Goal: Check status

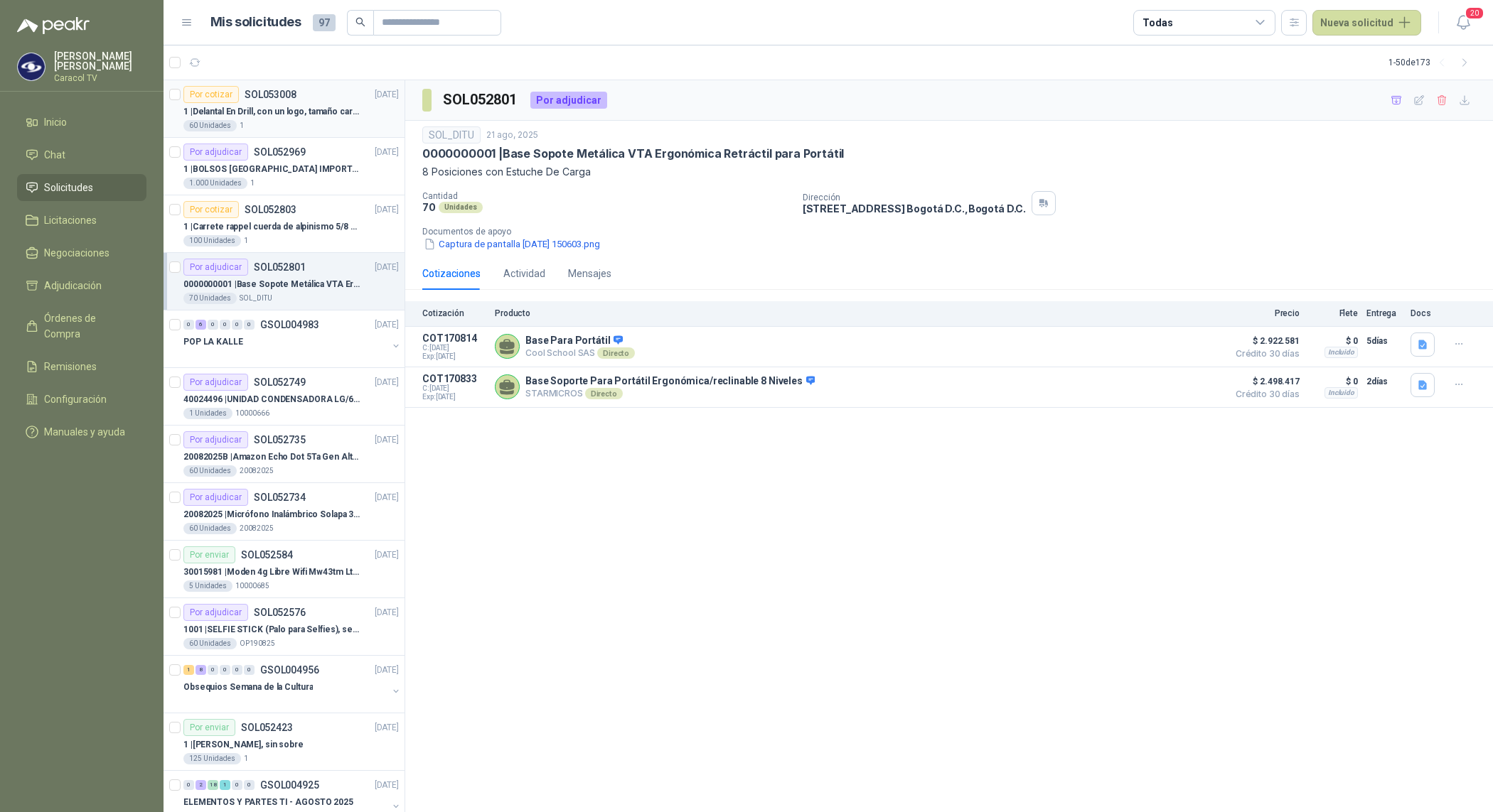
click at [297, 121] on div "60 Unidades 1" at bounding box center [290, 126] width 215 height 11
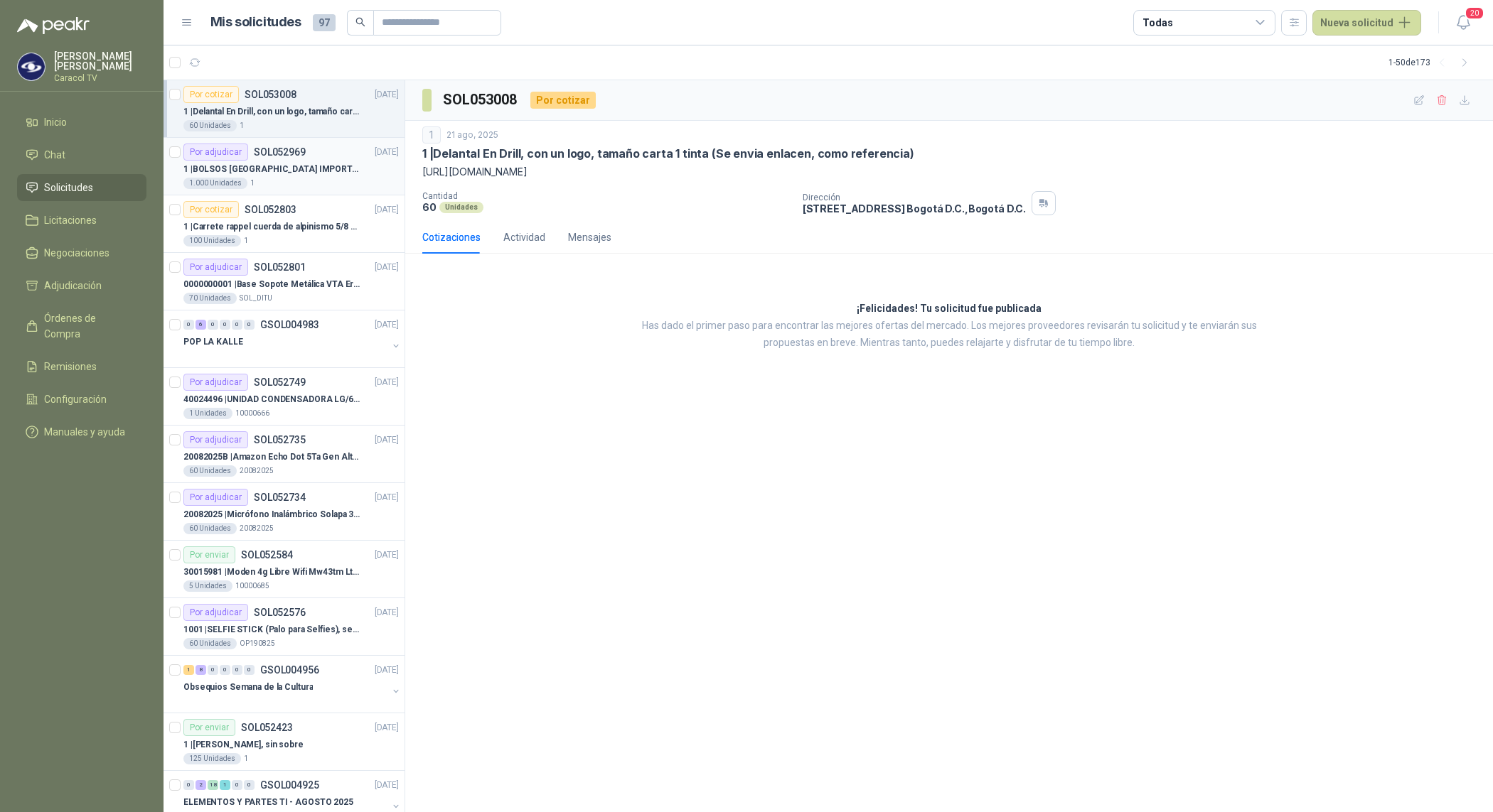
click at [297, 151] on p "SOL052969" at bounding box center [279, 152] width 52 height 10
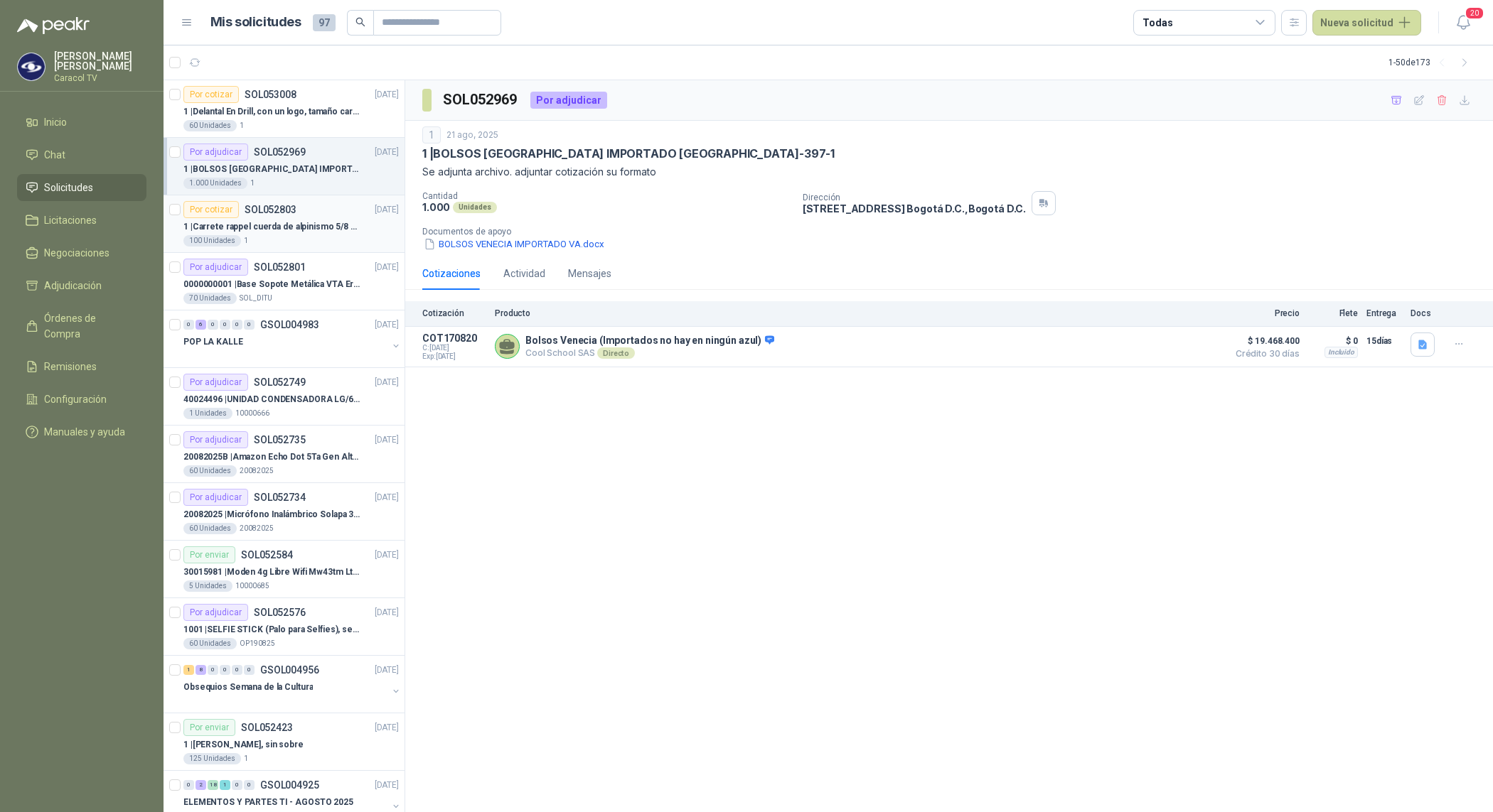
click at [309, 223] on p "1 | Carrete rappel cuerda de alpinismo 5/8 negra 16mm" at bounding box center [271, 227] width 177 height 13
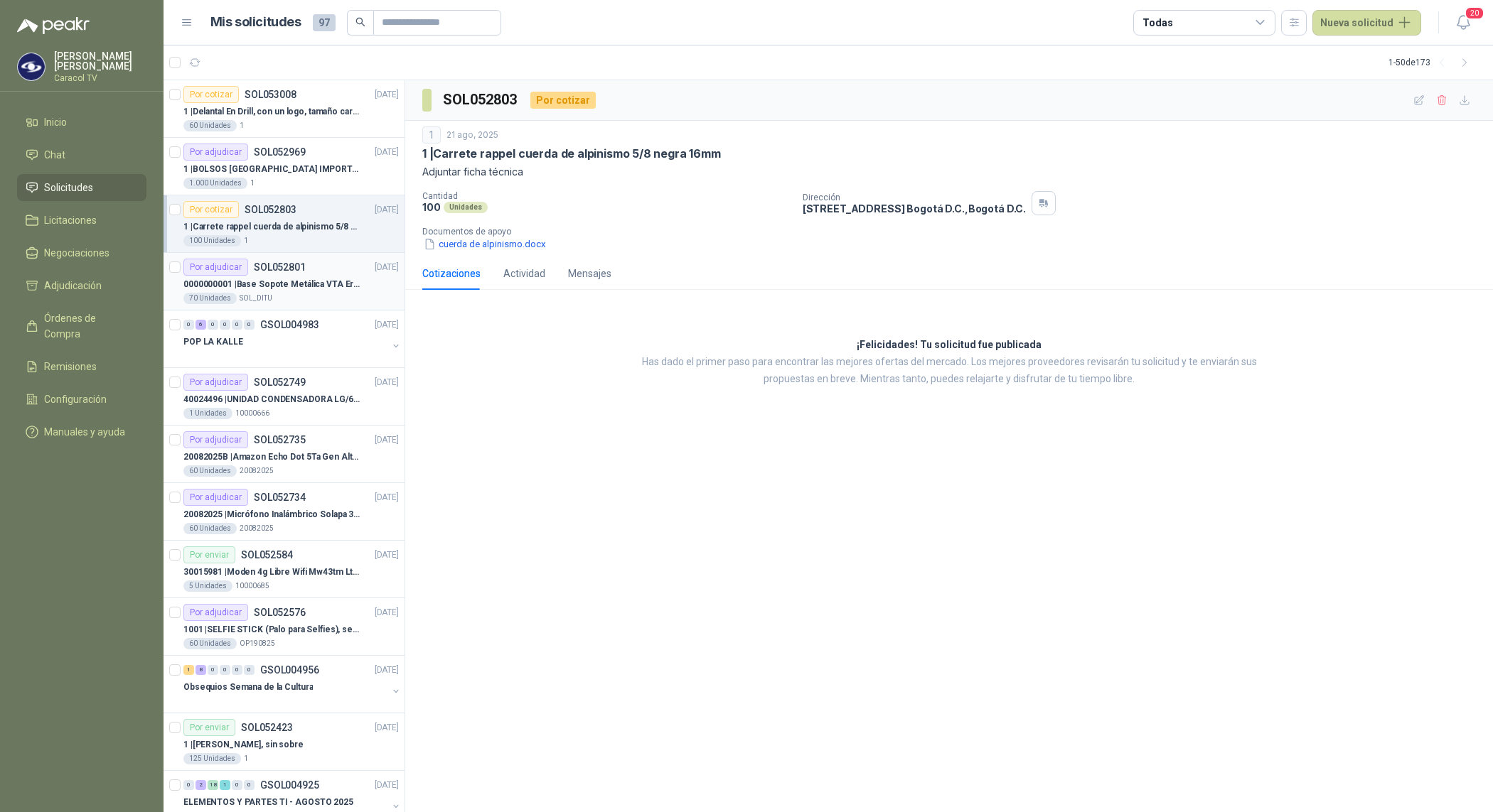
click at [306, 288] on p "0000000001 | Base Sopote Metálica VTA Ergonómica Retráctil para Portátil" at bounding box center [271, 284] width 177 height 13
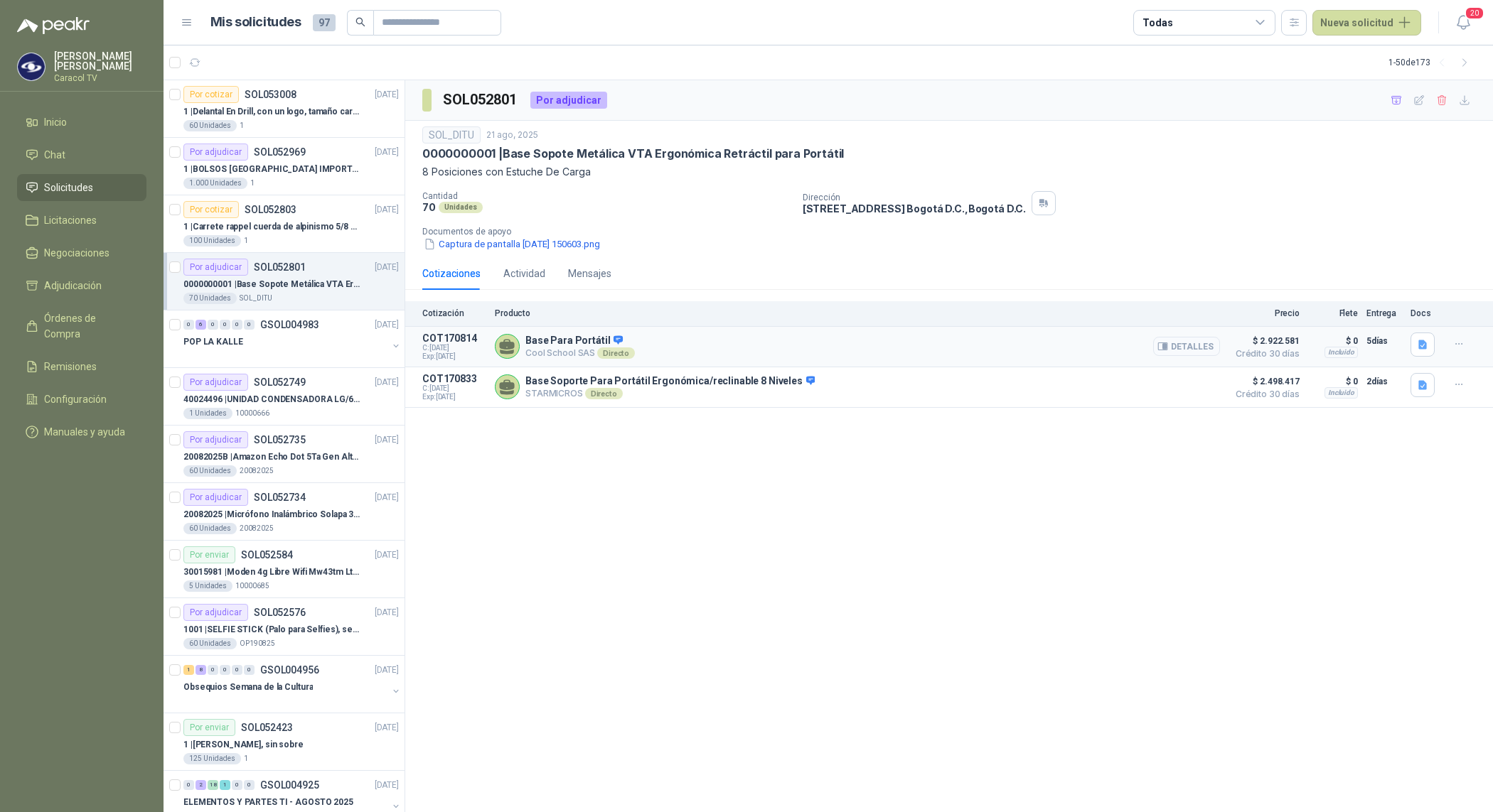
click at [1167, 350] on icon "button" at bounding box center [1162, 347] width 9 height 8
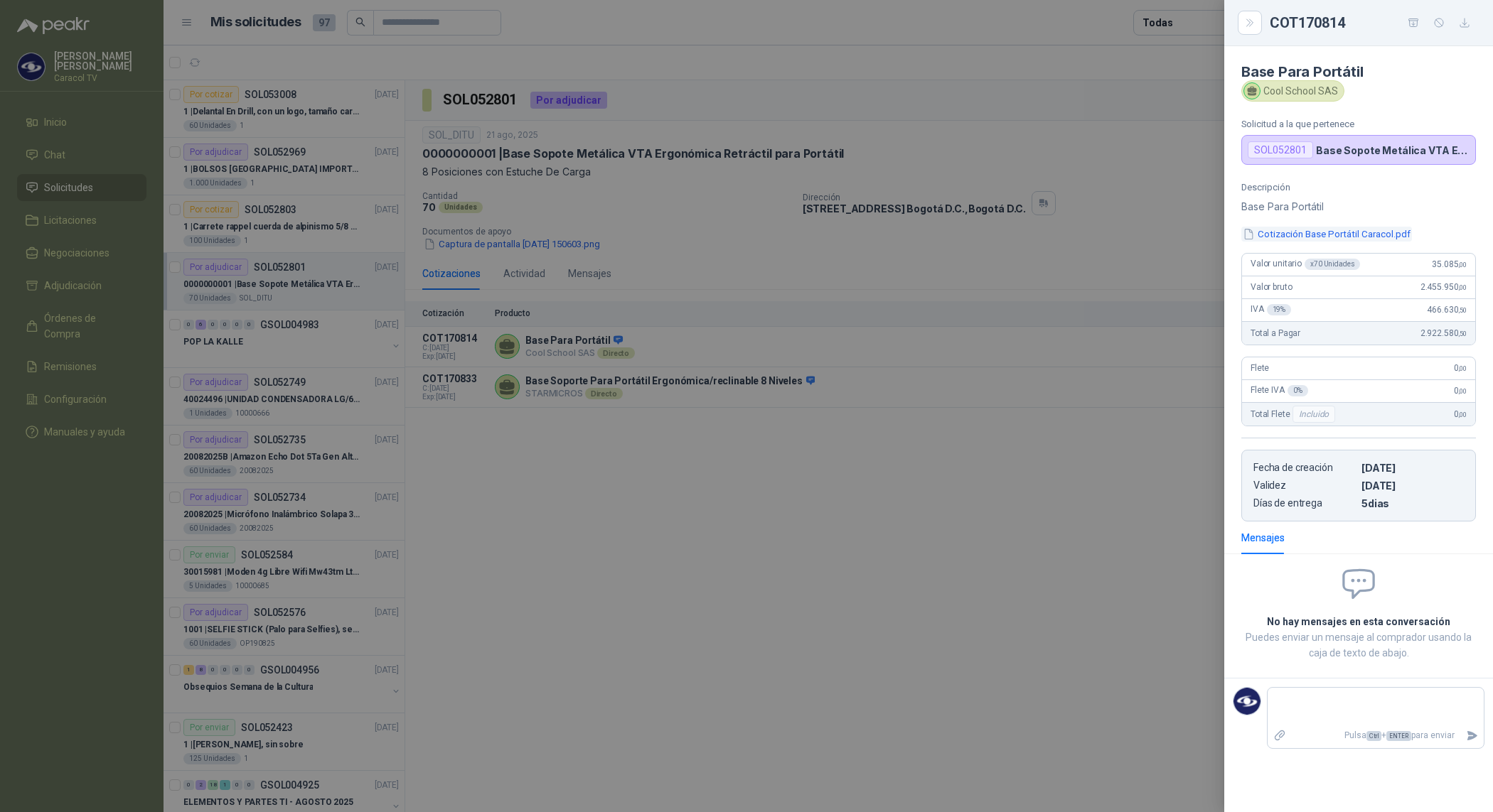
click at [1312, 232] on button "Cotización Base Portátil Caracol.pdf" at bounding box center [1327, 234] width 171 height 15
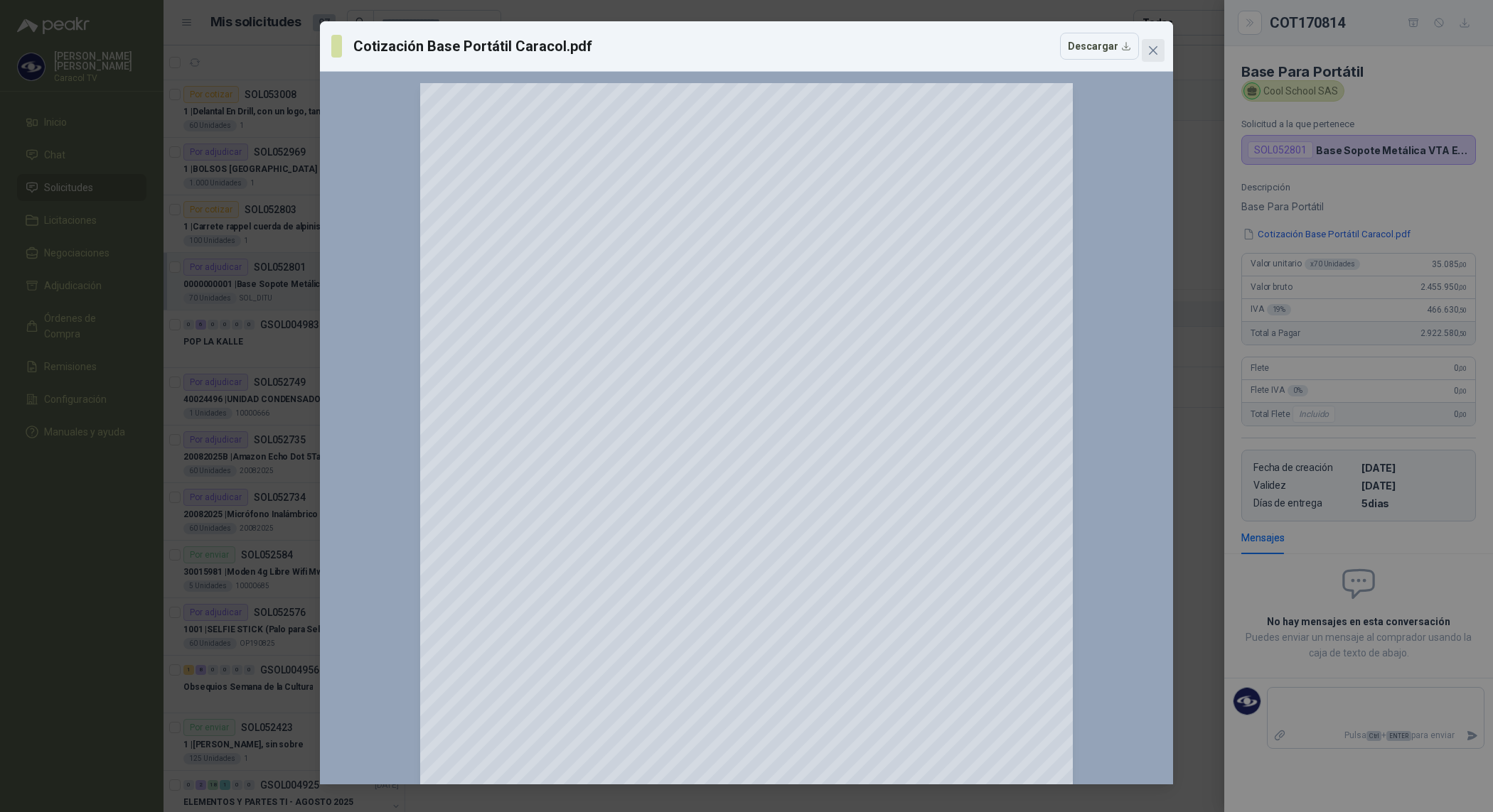
click at [1153, 54] on icon "close" at bounding box center [1153, 51] width 11 height 11
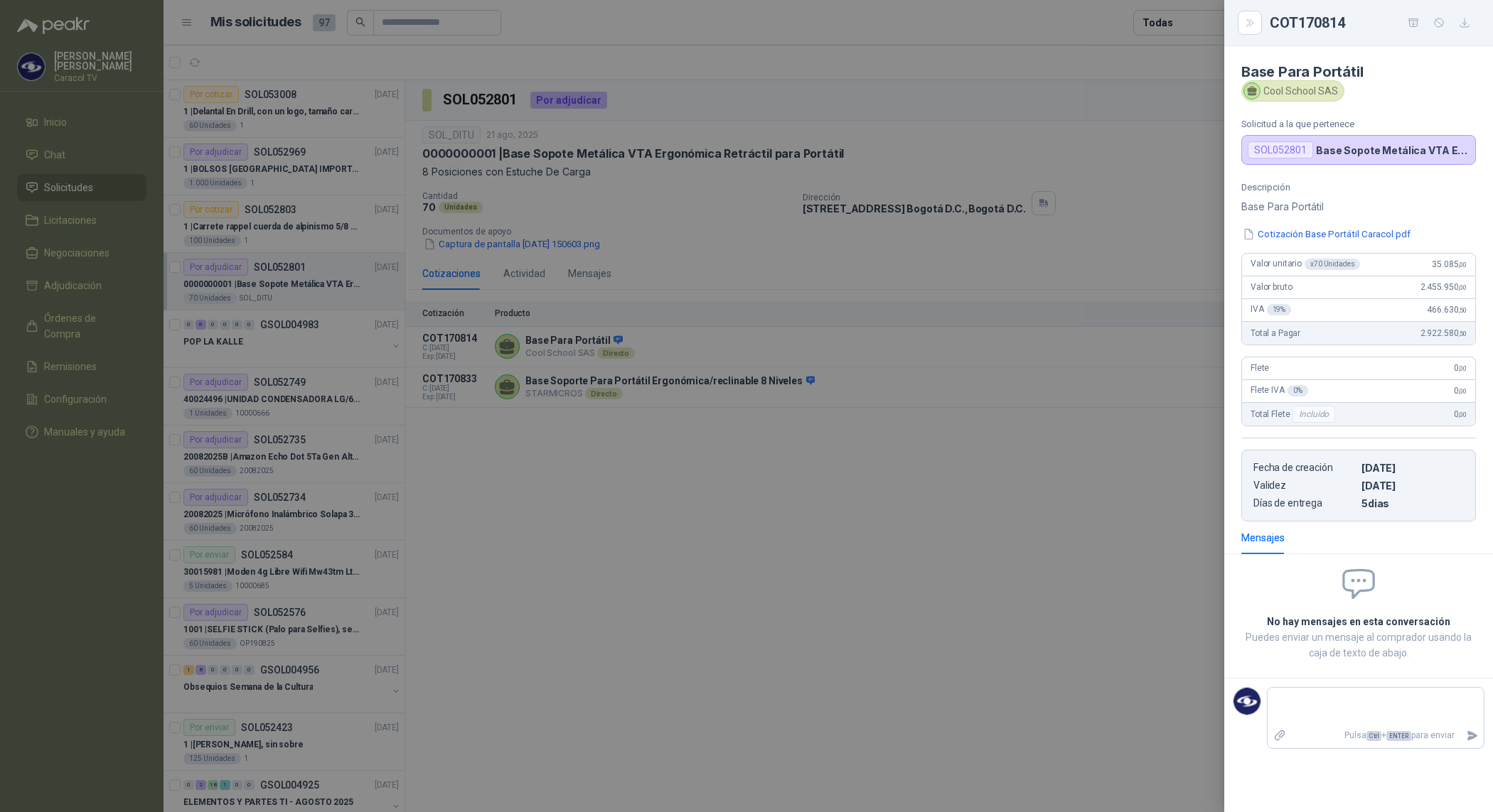
click at [588, 413] on div at bounding box center [746, 406] width 1493 height 812
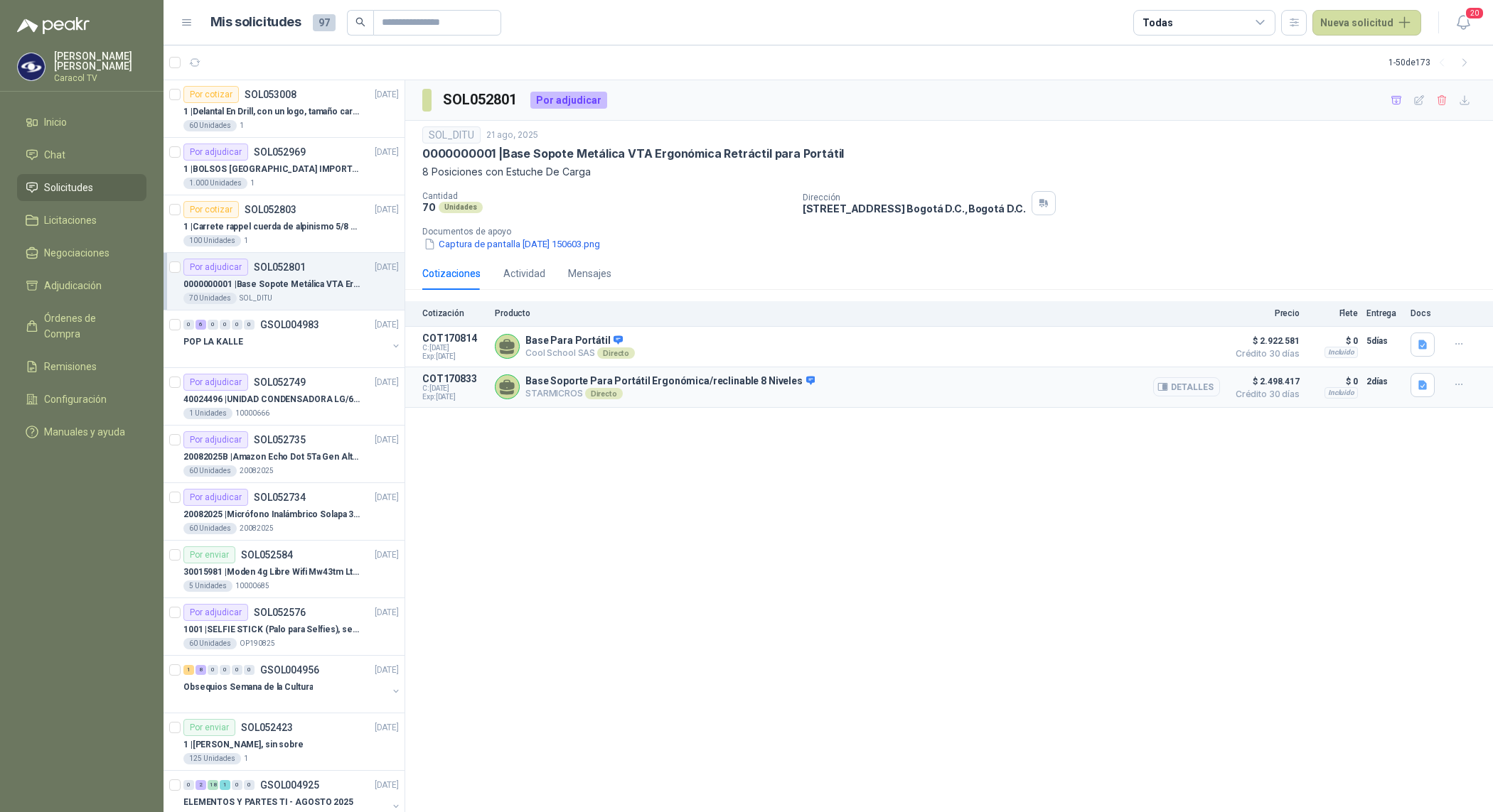
click at [1189, 389] on button "Detalles" at bounding box center [1186, 387] width 67 height 19
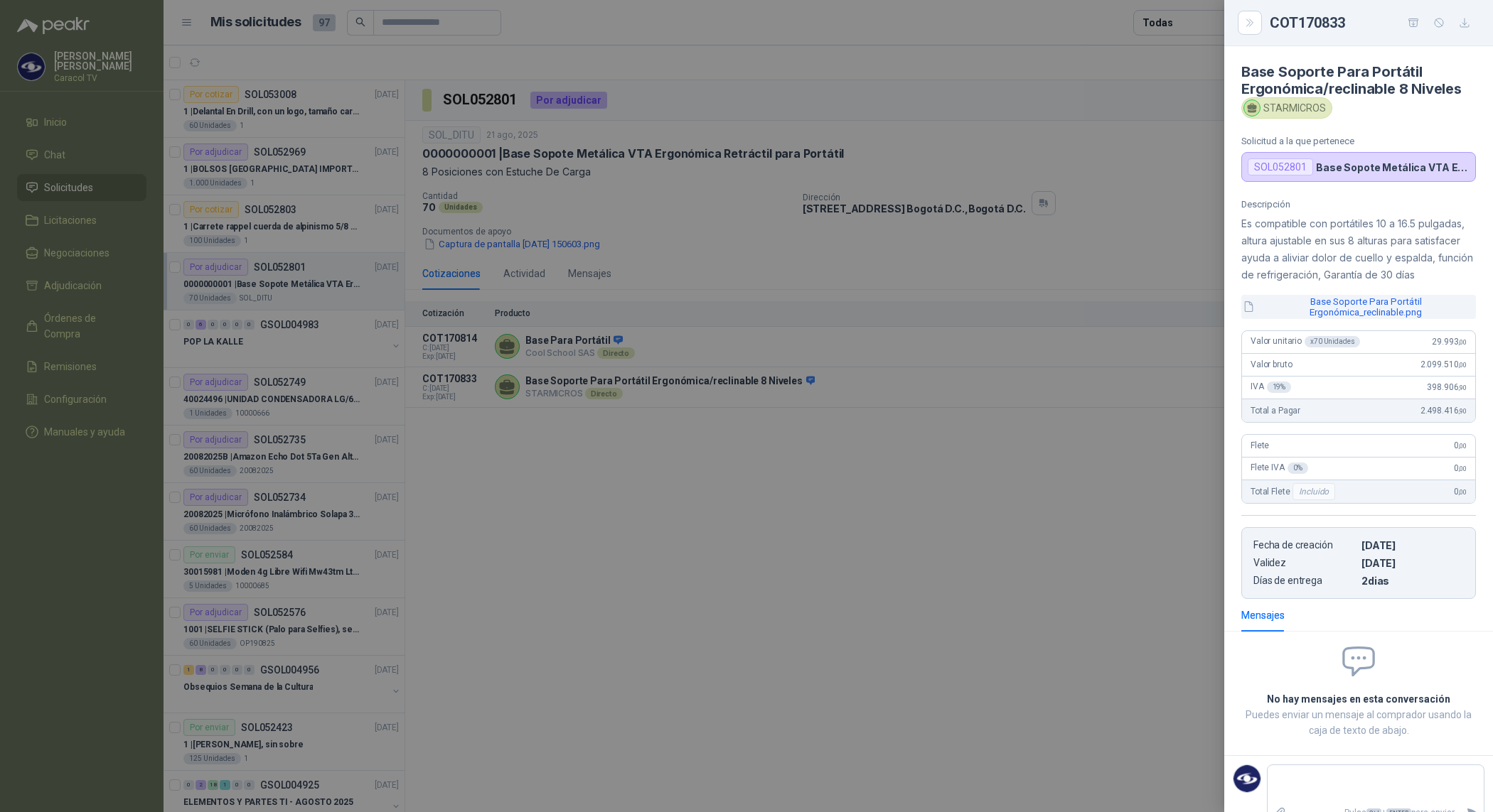
click at [1348, 319] on button "Base Soporte Para Portátil Ergonómica_reclinable.png" at bounding box center [1359, 307] width 235 height 24
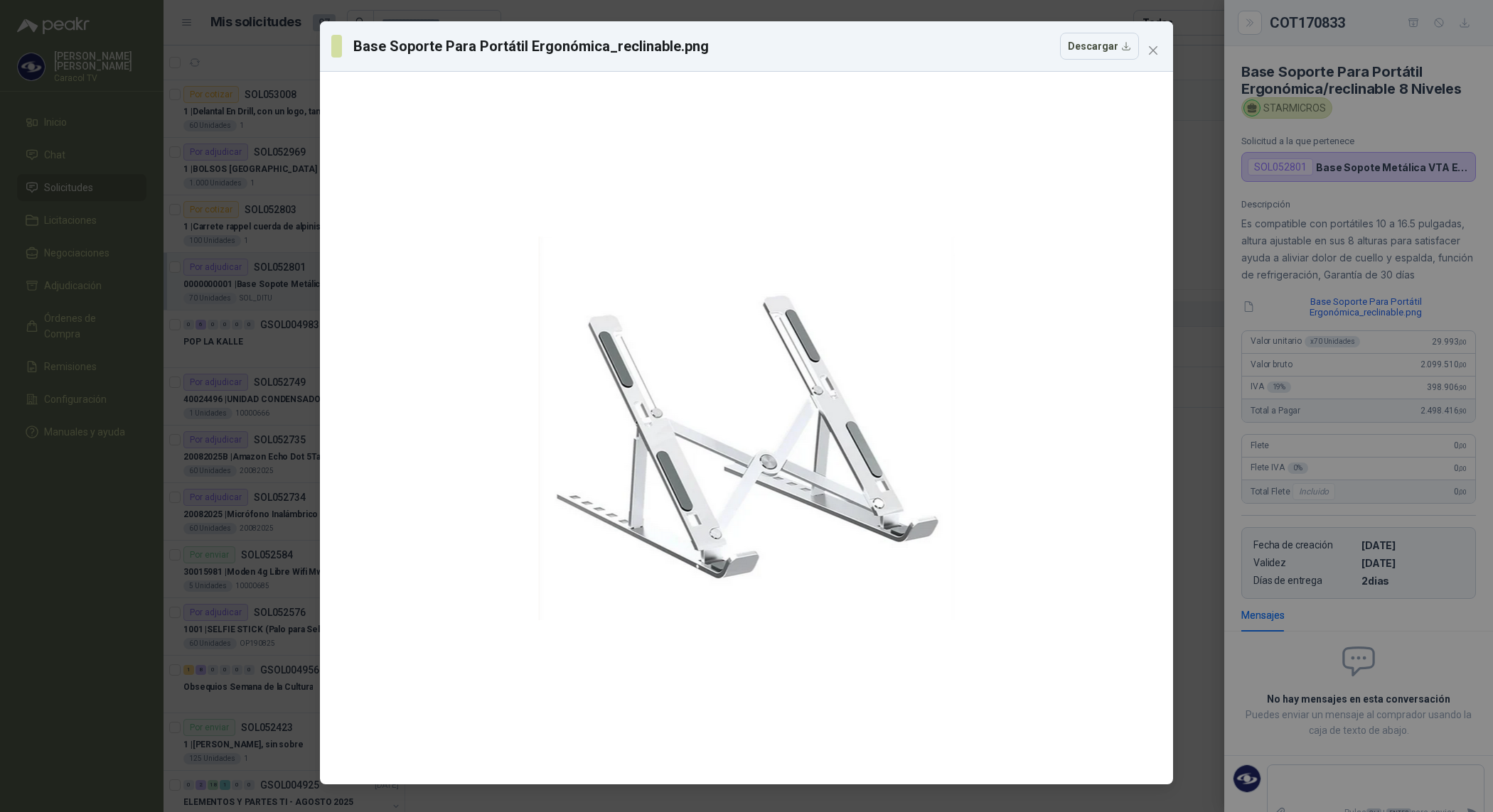
click at [1345, 423] on div "Base Soporte Para Portátil Ergonómica_reclinable.png Descargar" at bounding box center [746, 406] width 1493 height 812
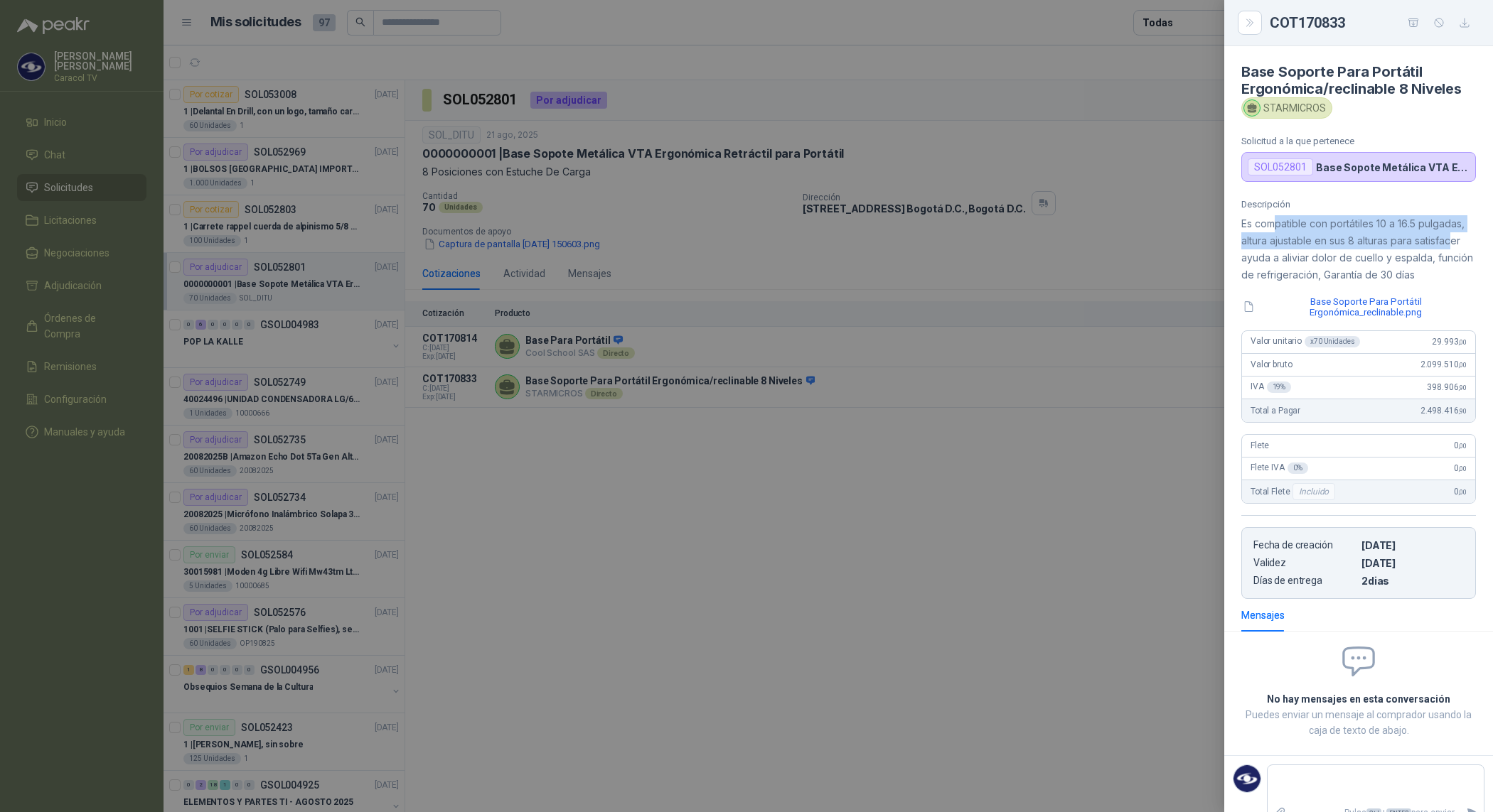
drag, startPoint x: 1277, startPoint y: 225, endPoint x: 1280, endPoint y: 253, distance: 28.2
click at [1280, 253] on p "Es compatible con portátiles 10 a 16.5 pulgadas, altura ajustable en sus 8 altu…" at bounding box center [1359, 249] width 235 height 69
click at [947, 471] on div at bounding box center [746, 406] width 1493 height 812
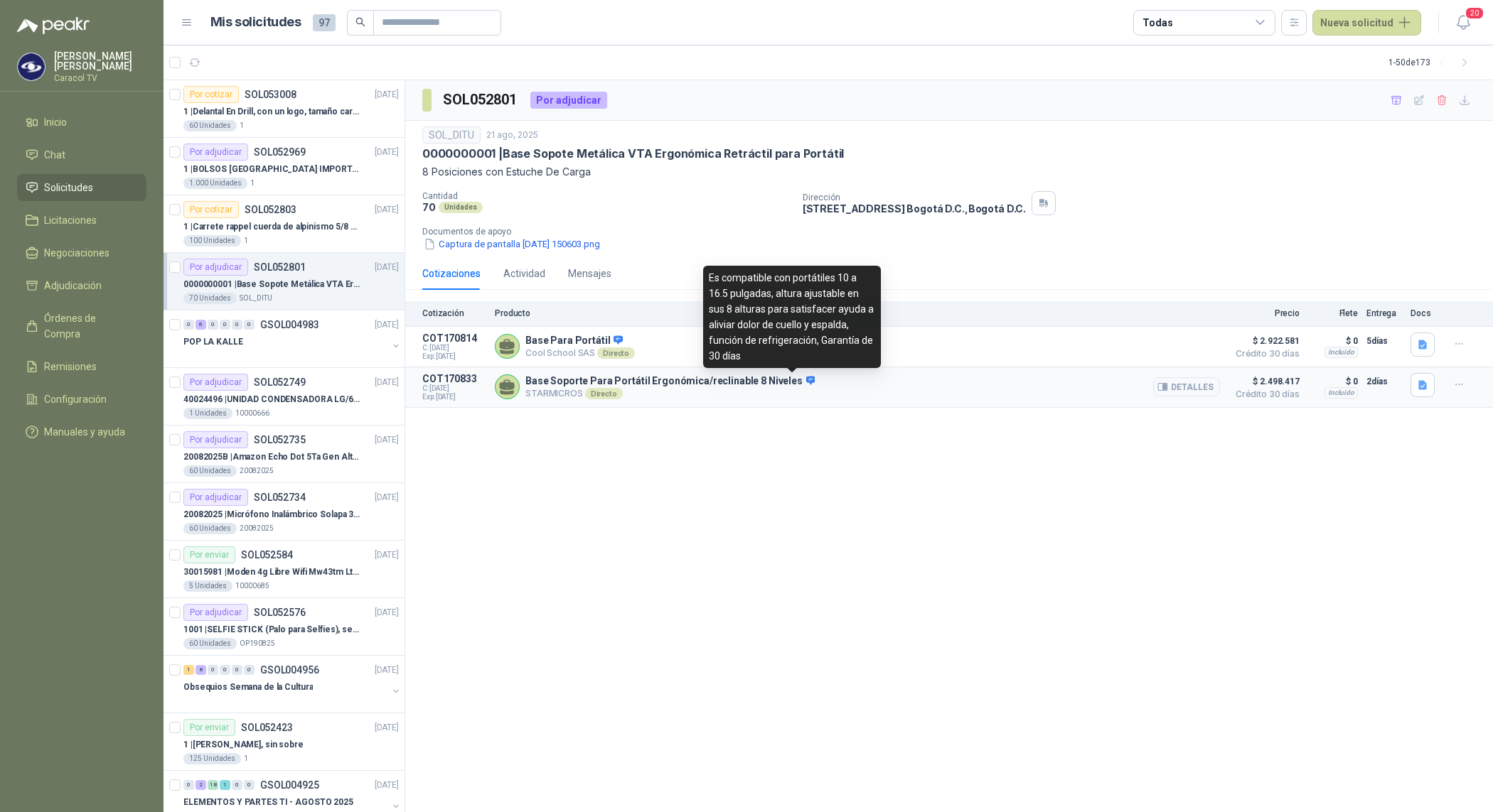
click at [806, 382] on icon at bounding box center [810, 380] width 9 height 8
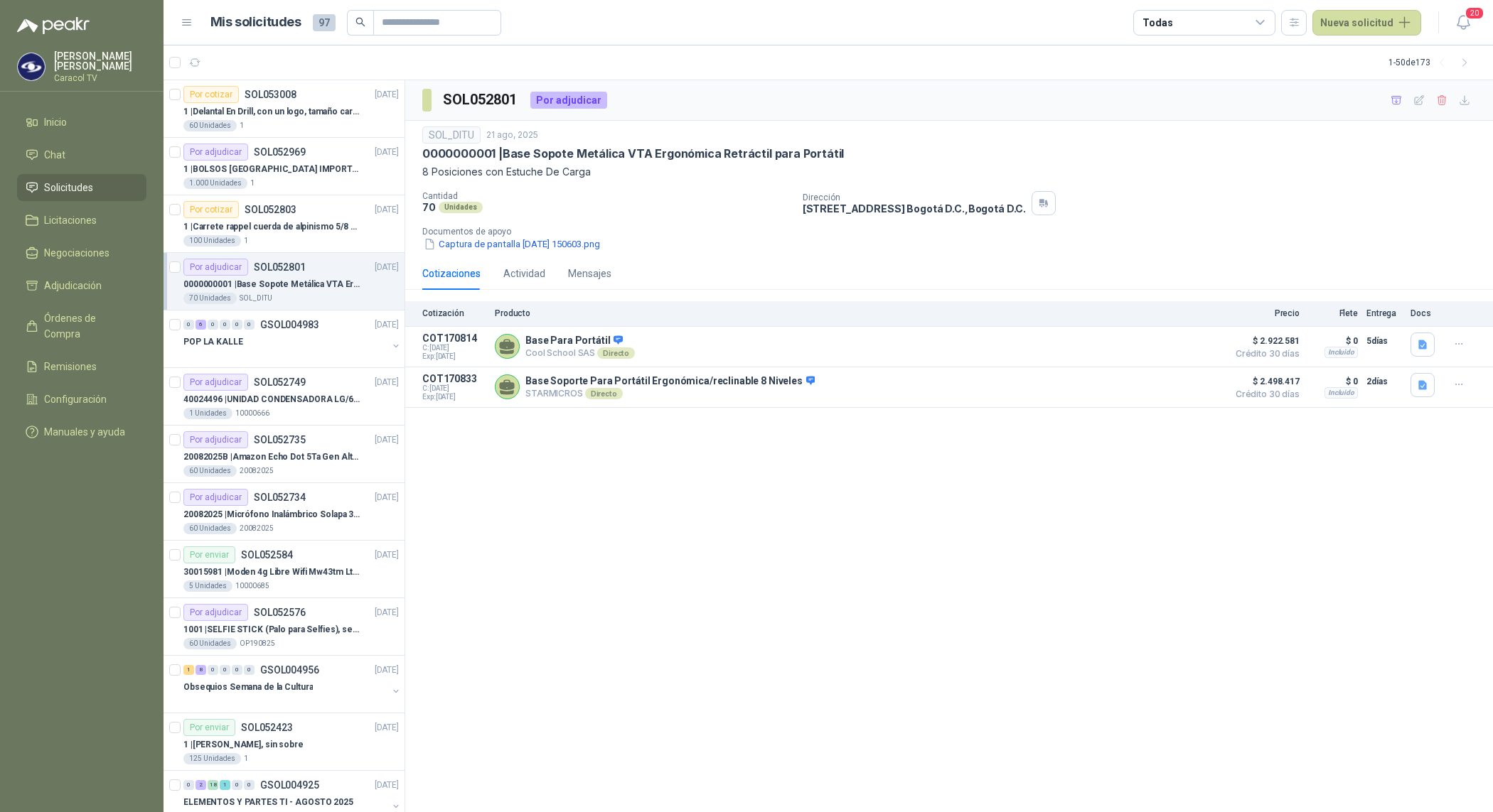
click at [771, 448] on div "SOL052801 Por adjudicar SOL_DITU [DATE] 0000000001 | Base Sopote Metálica VTA E…" at bounding box center [948, 447] width 1087 height 732
click at [1462, 101] on icon "button" at bounding box center [1464, 100] width 12 height 12
